Goal: Task Accomplishment & Management: Manage account settings

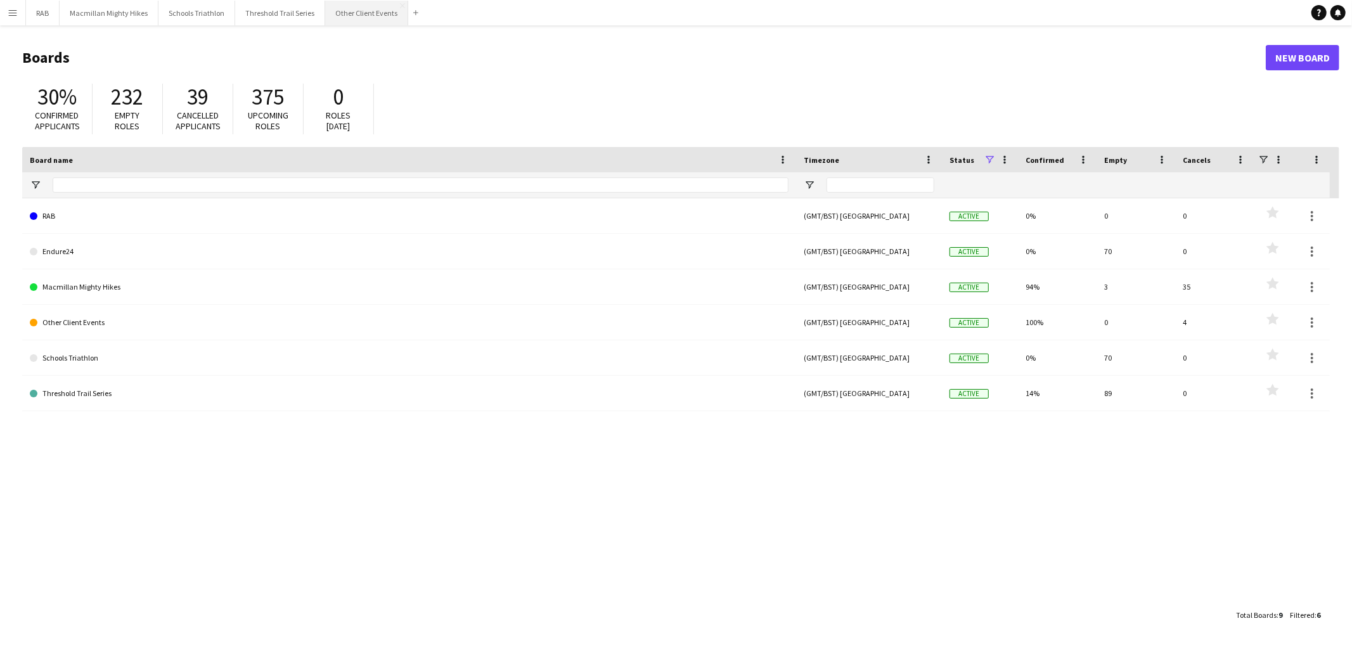
click at [347, 21] on button "Other Client Events Close" at bounding box center [366, 13] width 83 height 25
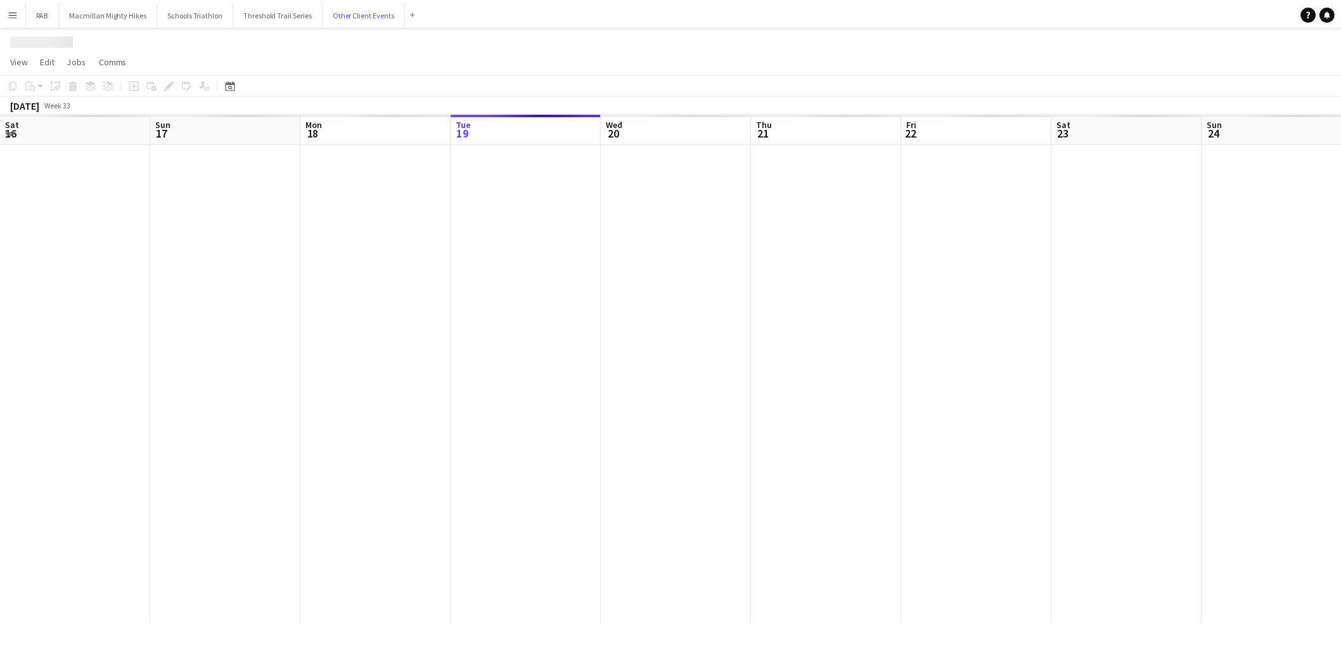
scroll to position [0, 302]
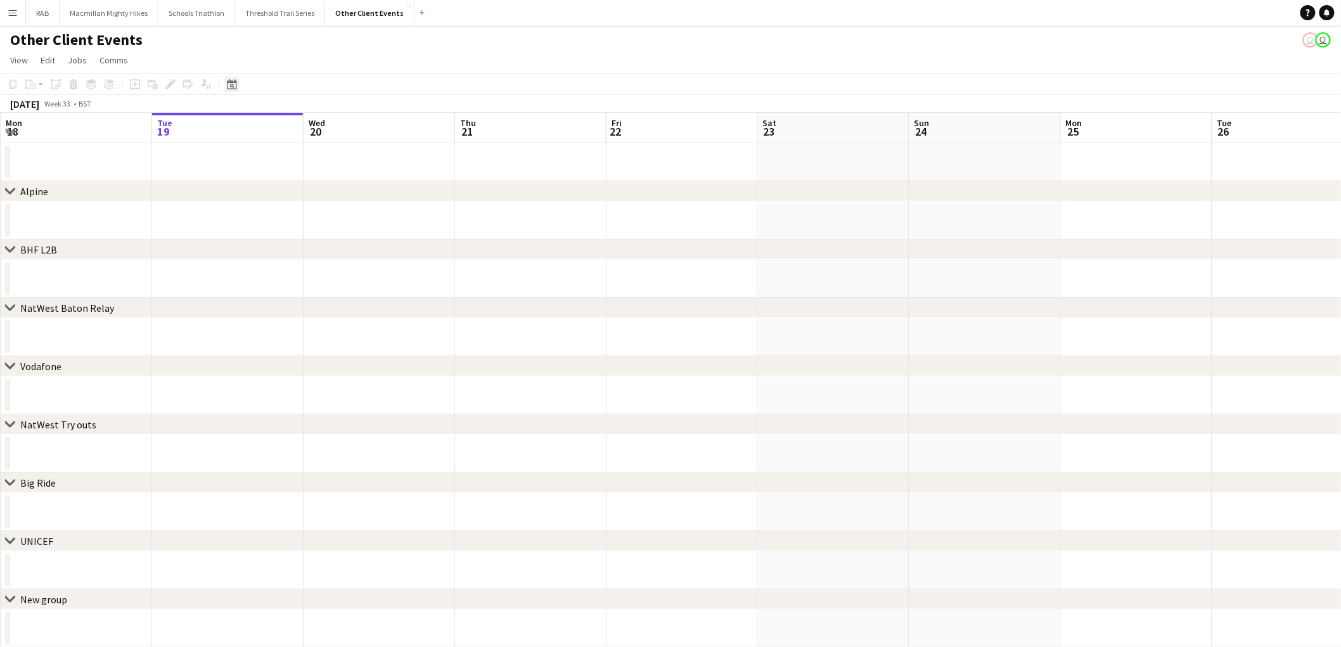
click at [233, 84] on icon "Date picker" at bounding box center [232, 84] width 10 height 10
click at [333, 134] on span "Next month" at bounding box center [333, 127] width 25 height 25
click at [322, 222] on span "20" at bounding box center [316, 226] width 15 height 15
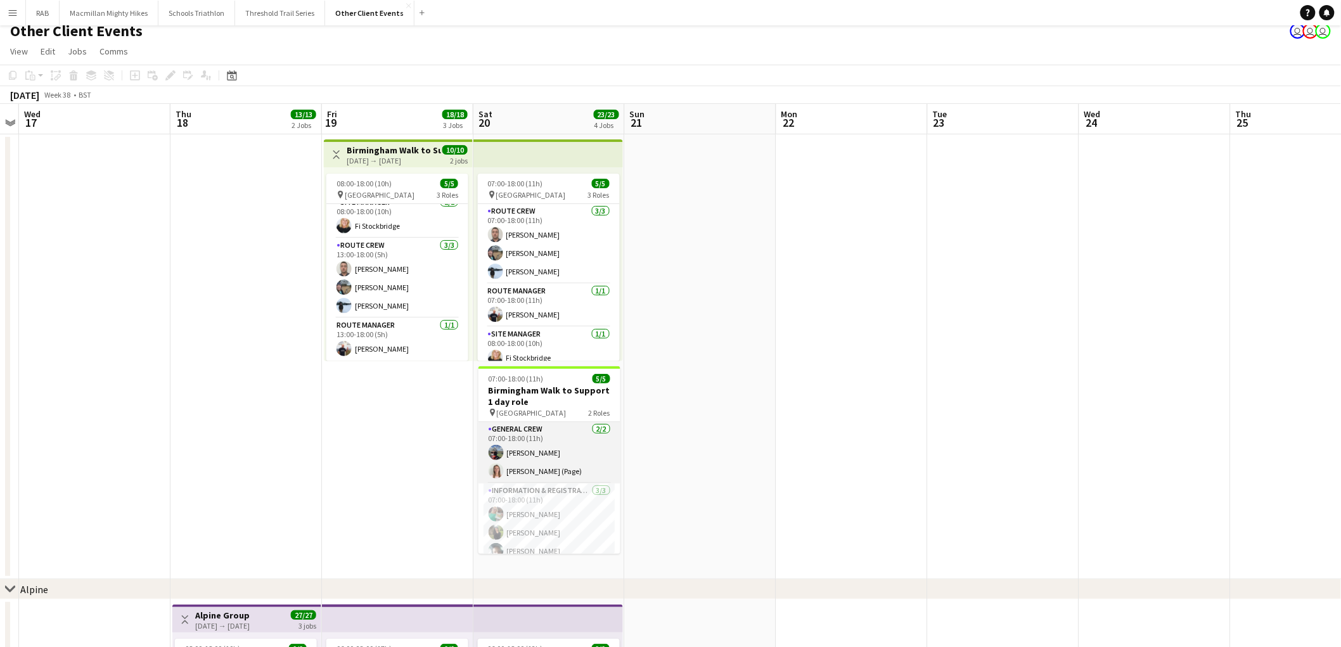
scroll to position [1, 0]
click at [581, 465] on app-card-role "General Crew [DATE] 07:00-18:00 (11h) [PERSON_NAME] [PERSON_NAME] (Page)" at bounding box center [550, 451] width 142 height 61
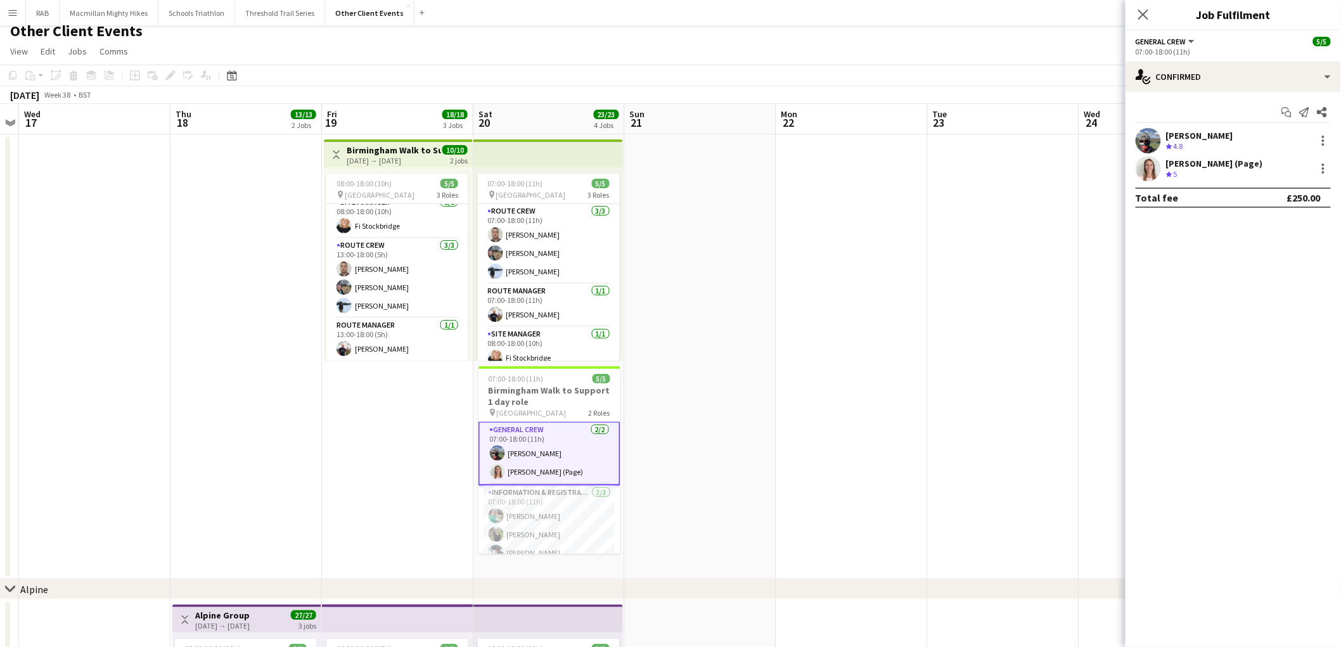
scroll to position [1, 0]
click at [1154, 146] on app-user-avatar at bounding box center [1148, 140] width 25 height 25
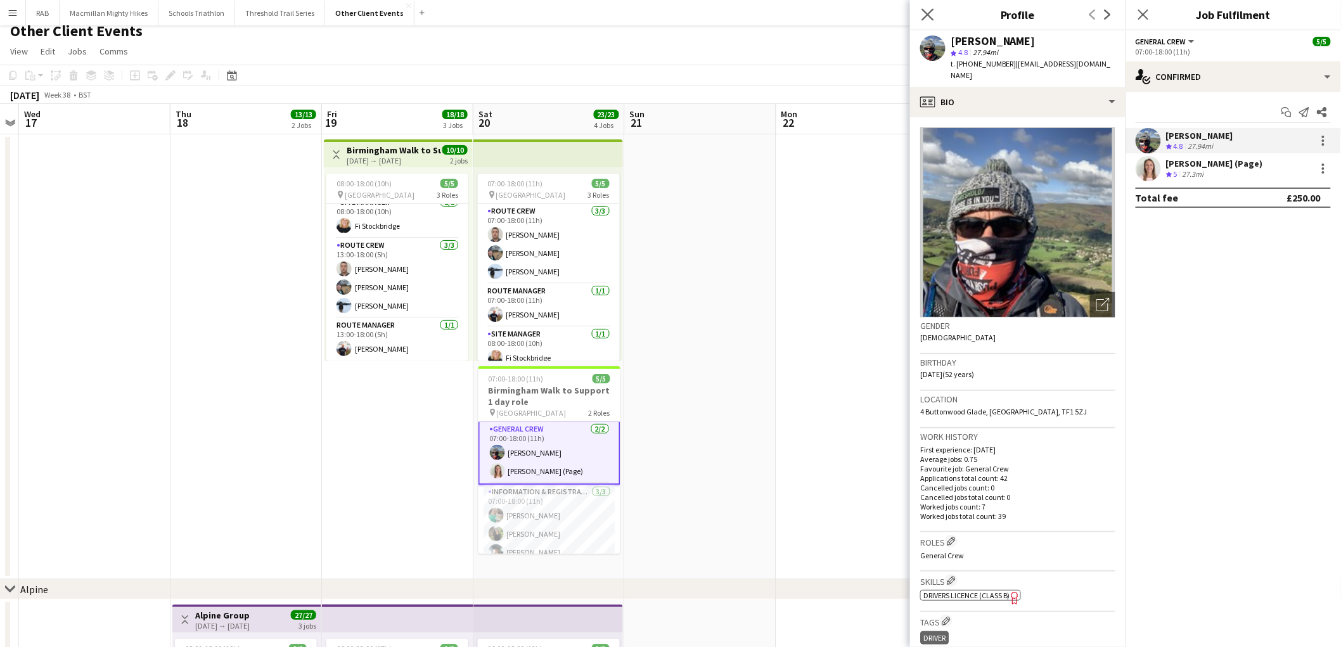
click at [925, 20] on icon "Close pop-in" at bounding box center [928, 14] width 12 height 12
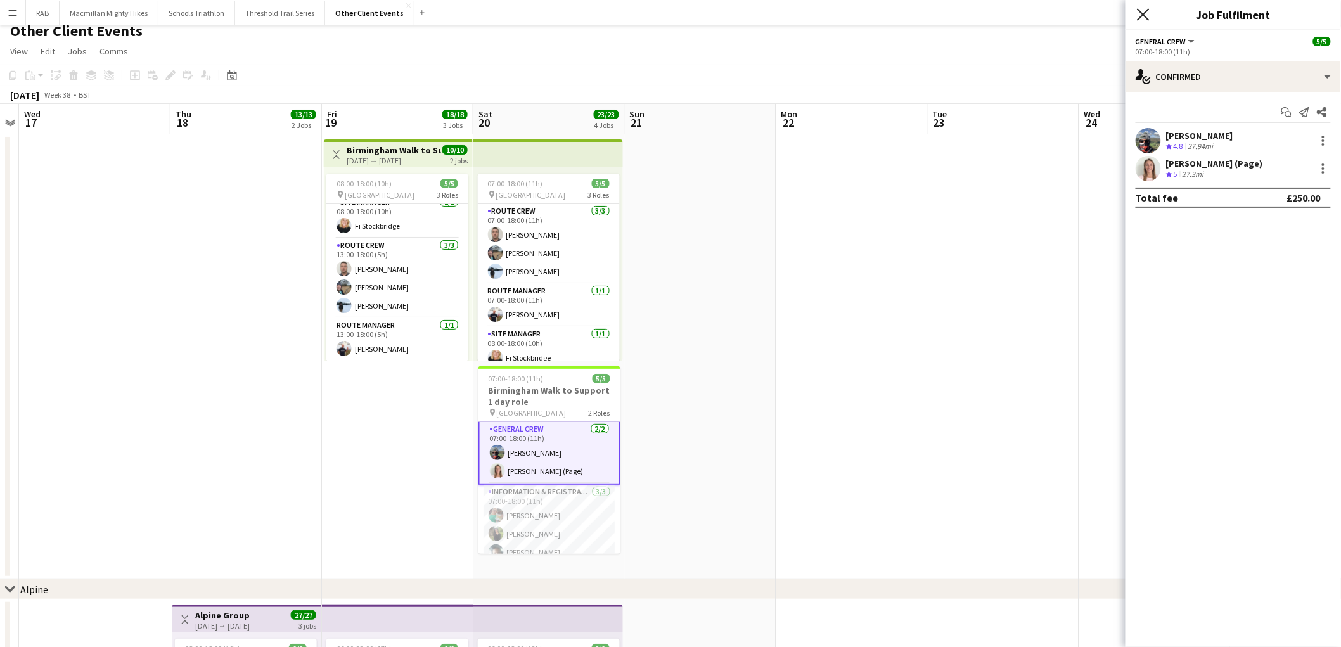
click at [1141, 16] on icon at bounding box center [1143, 14] width 12 height 12
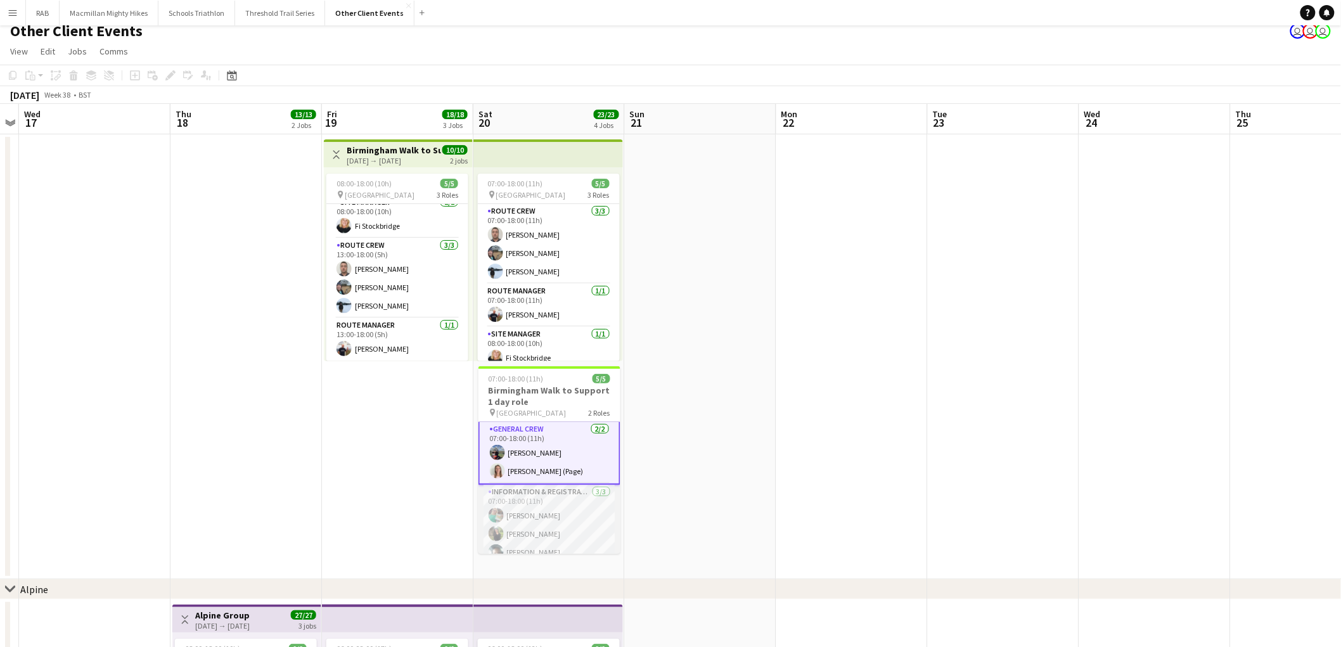
scroll to position [11, 0]
